Goal: Information Seeking & Learning: Learn about a topic

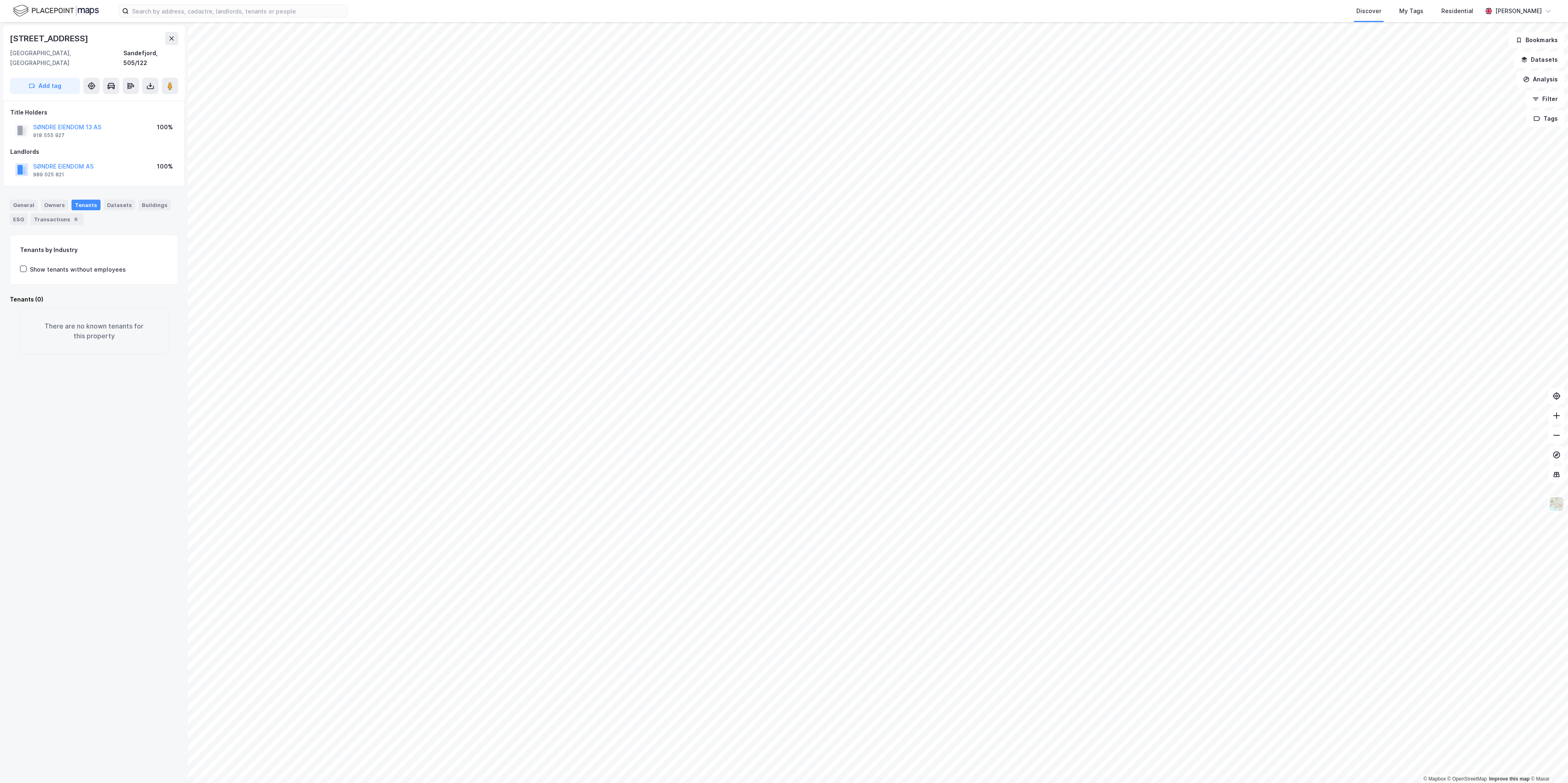
click at [76, 475] on div "[STREET_ADDRESS], 505/122 Add tag Title Holders SØNDRE EIENDOM 13 AS 918 555 92…" at bounding box center [94, 402] width 188 height 760
